Goal: Information Seeking & Learning: Stay updated

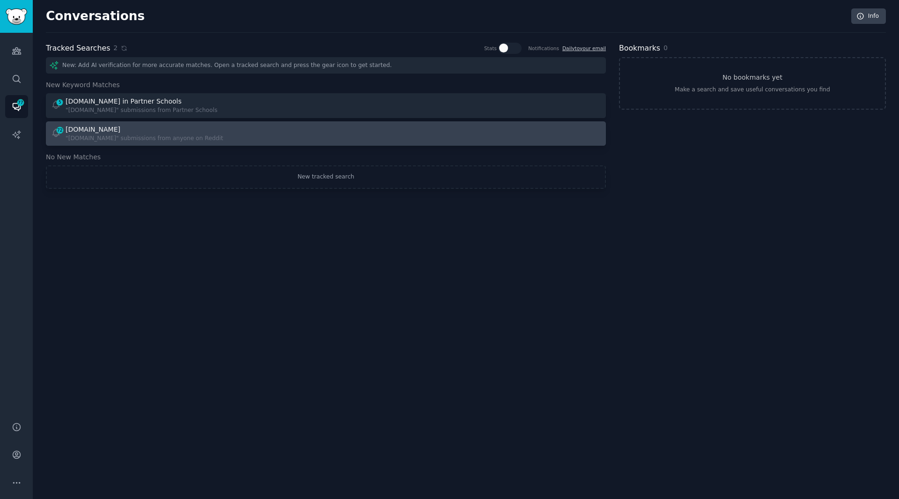
click at [292, 131] on div "72 [DOMAIN_NAME] "[DOMAIN_NAME]" submissions from anyone on Reddit" at bounding box center [185, 134] width 269 height 18
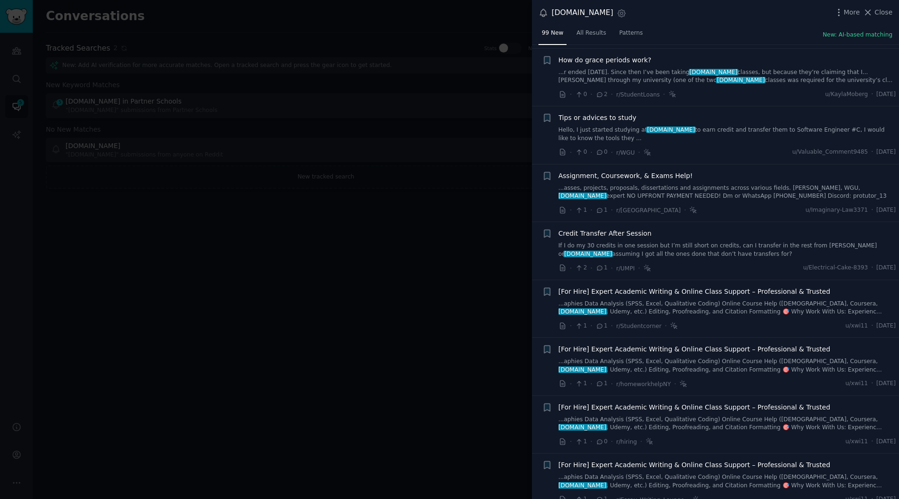
scroll to position [94, 0]
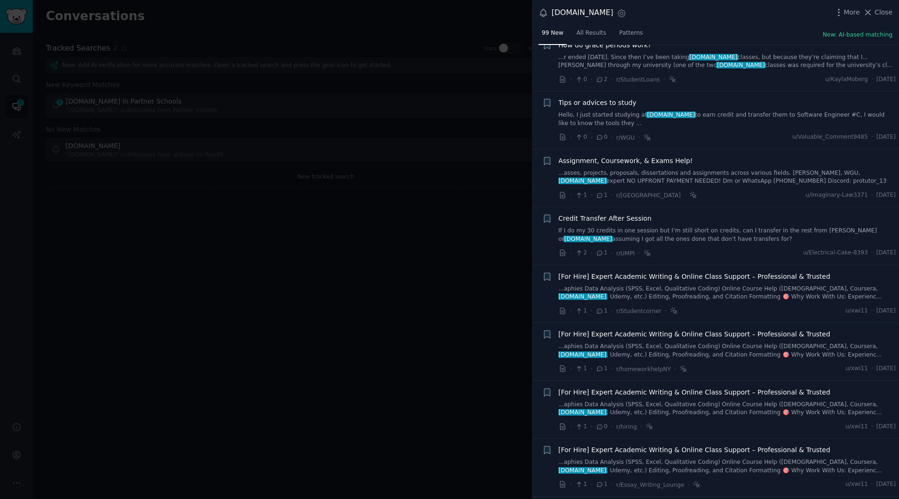
click at [602, 295] on link "...aphies Data Analysis (SPSS, Excel, Qualitative Coding) Online Course Help ([…" at bounding box center [727, 293] width 338 height 16
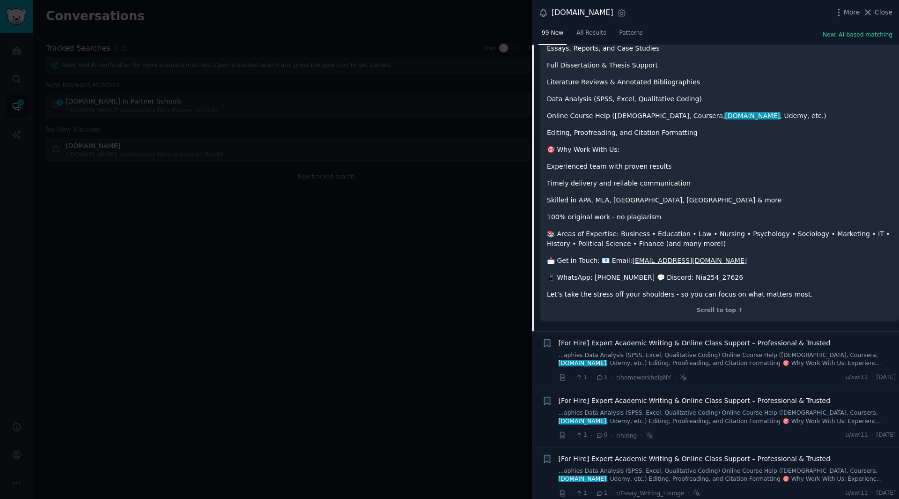
scroll to position [501, 0]
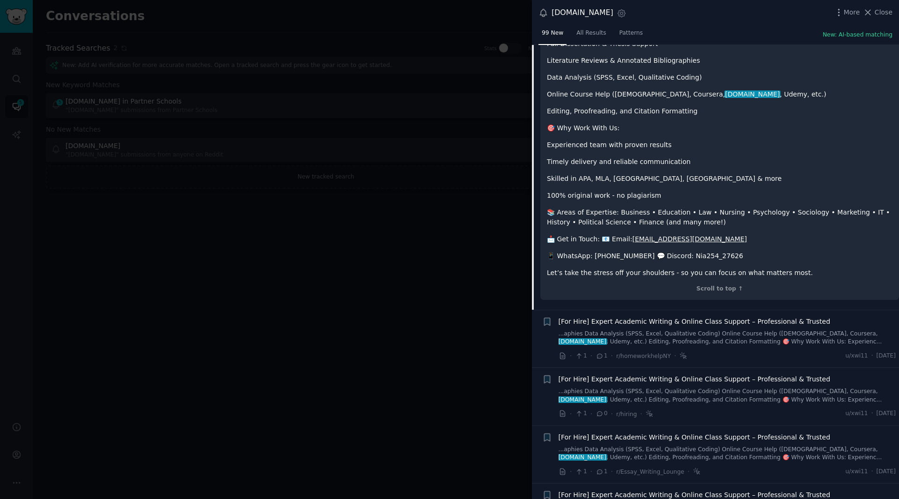
click at [609, 334] on link "...aphies Data Analysis (SPSS, Excel, Qualitative Coding) Online Course Help ([…" at bounding box center [727, 338] width 338 height 16
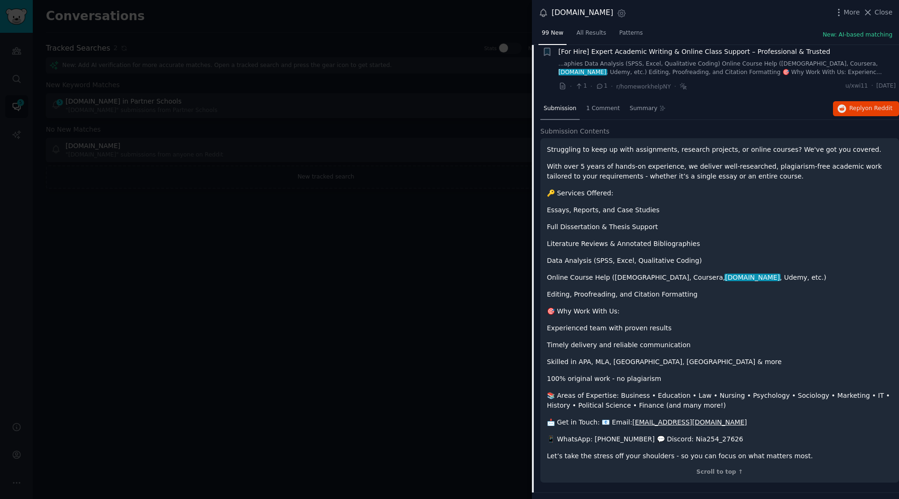
scroll to position [372, 0]
